Goal: Navigation & Orientation: Find specific page/section

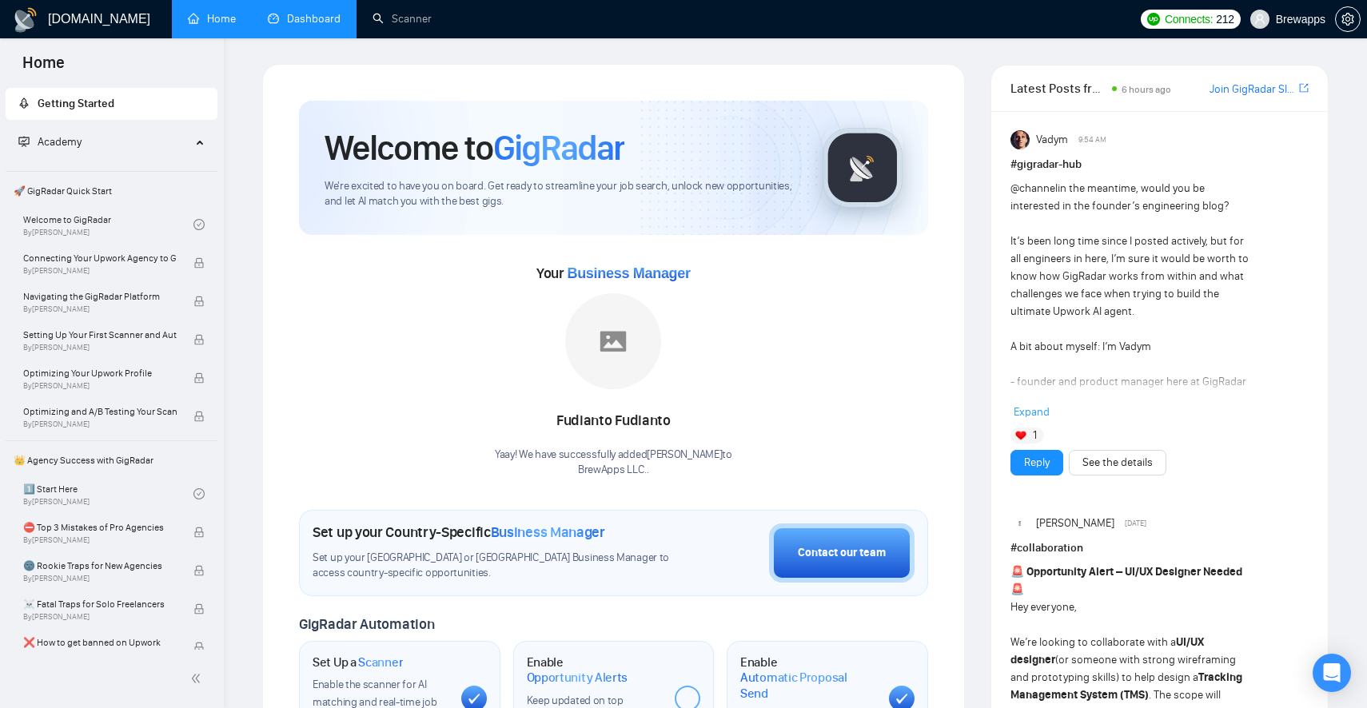
click at [317, 20] on link "Dashboard" at bounding box center [304, 19] width 73 height 14
